Goal: Transaction & Acquisition: Purchase product/service

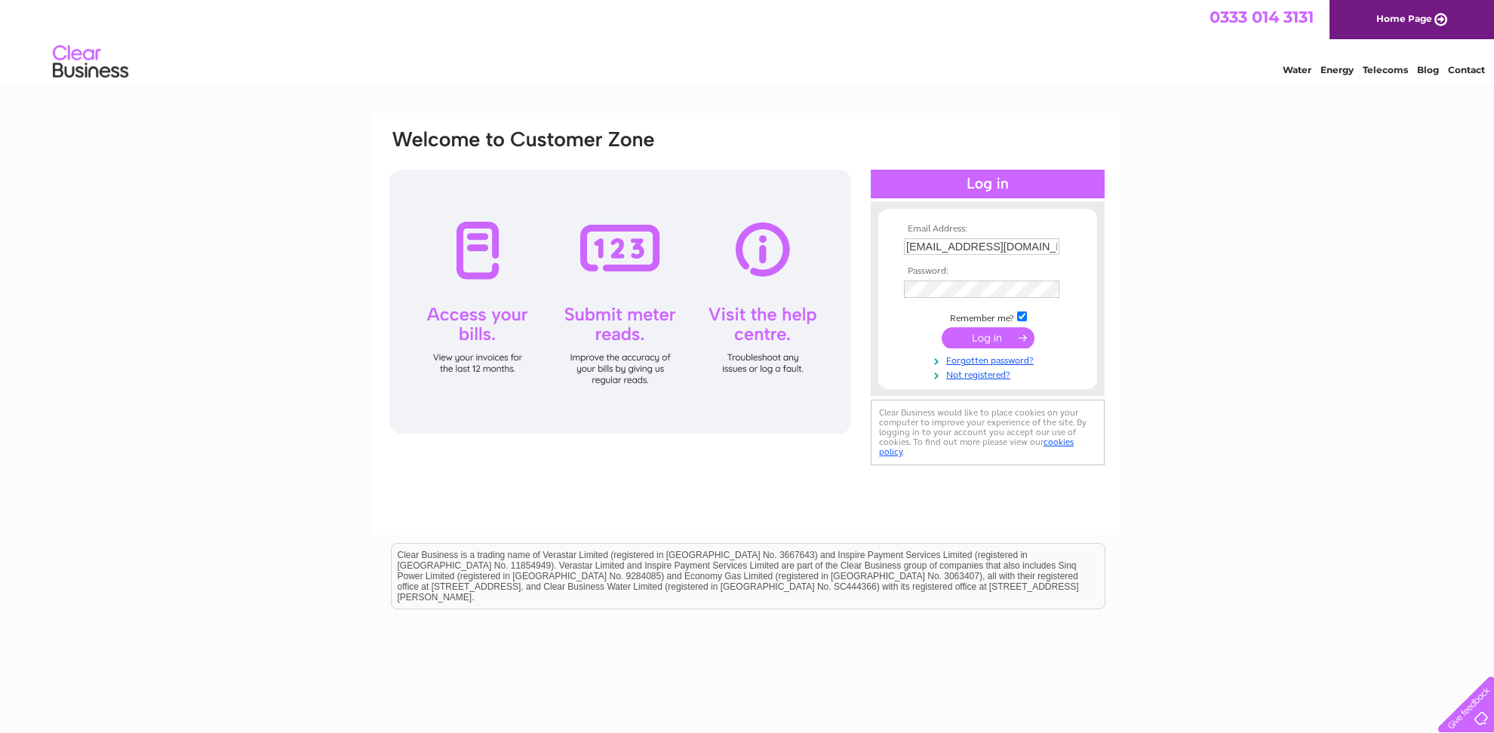
click at [966, 343] on input "submit" at bounding box center [987, 337] width 93 height 21
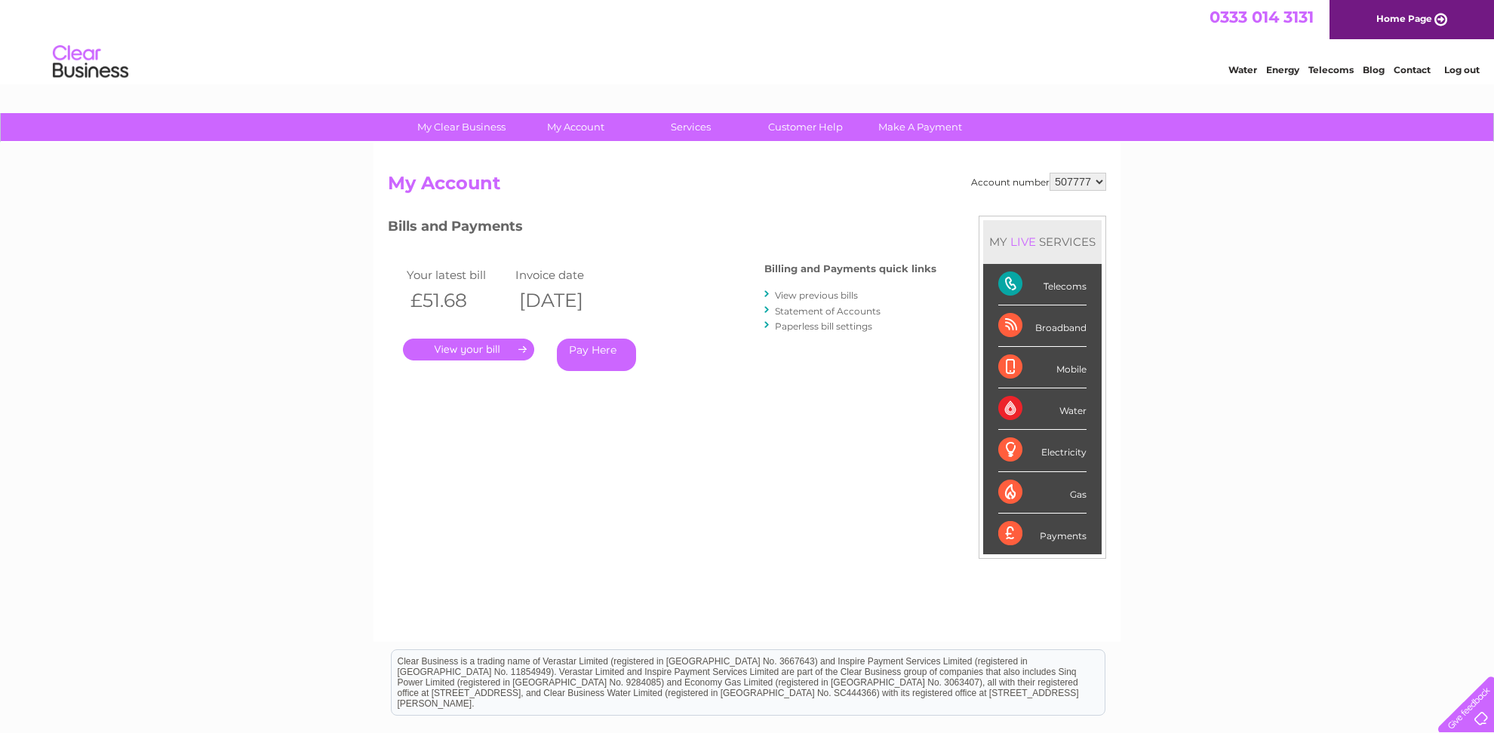
click at [599, 349] on link "Pay Here" at bounding box center [596, 355] width 79 height 32
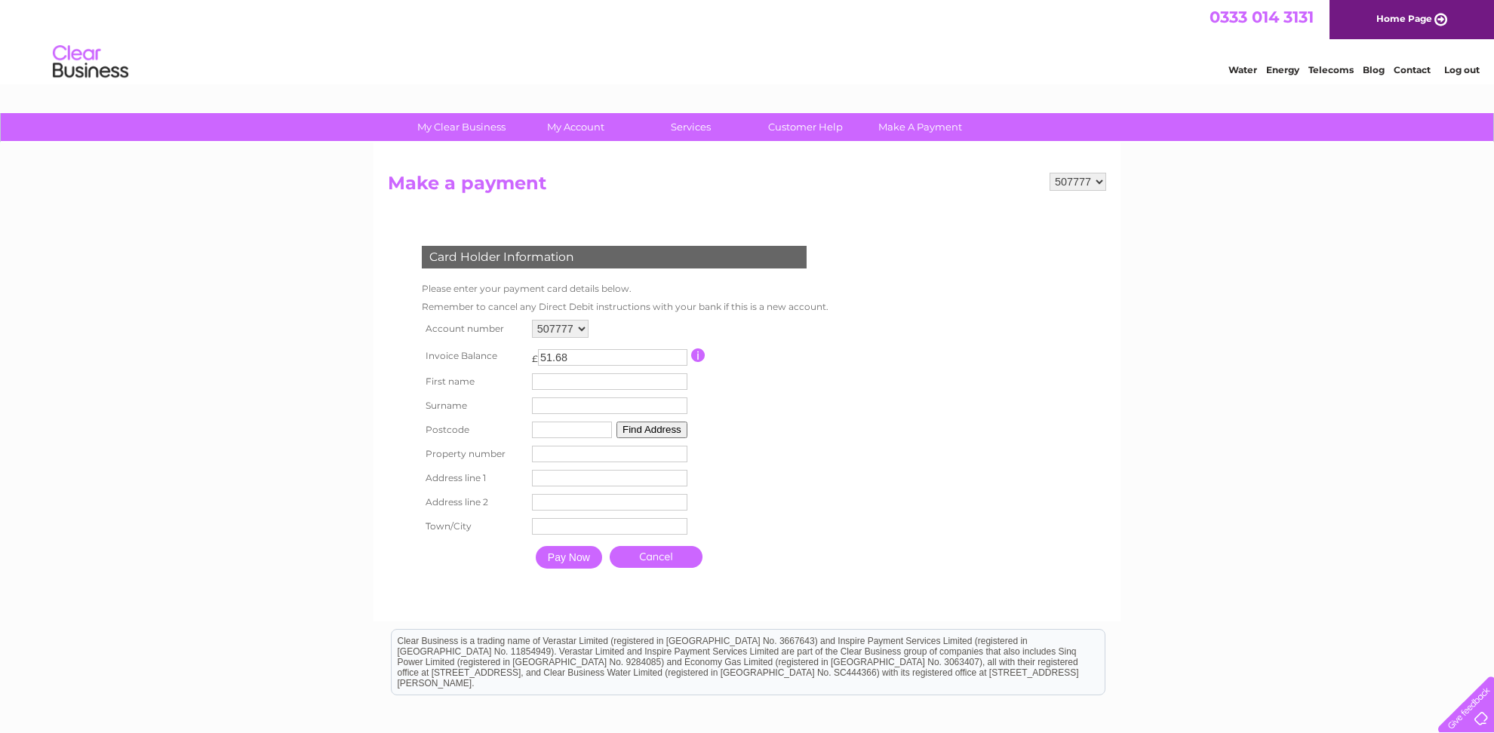
click at [600, 385] on input "text" at bounding box center [609, 381] width 155 height 17
type input "[PERSON_NAME]"
click at [600, 410] on input "text" at bounding box center [610, 407] width 155 height 17
type input "[PERSON_NAME]"
click at [582, 431] on input "text" at bounding box center [573, 431] width 80 height 17
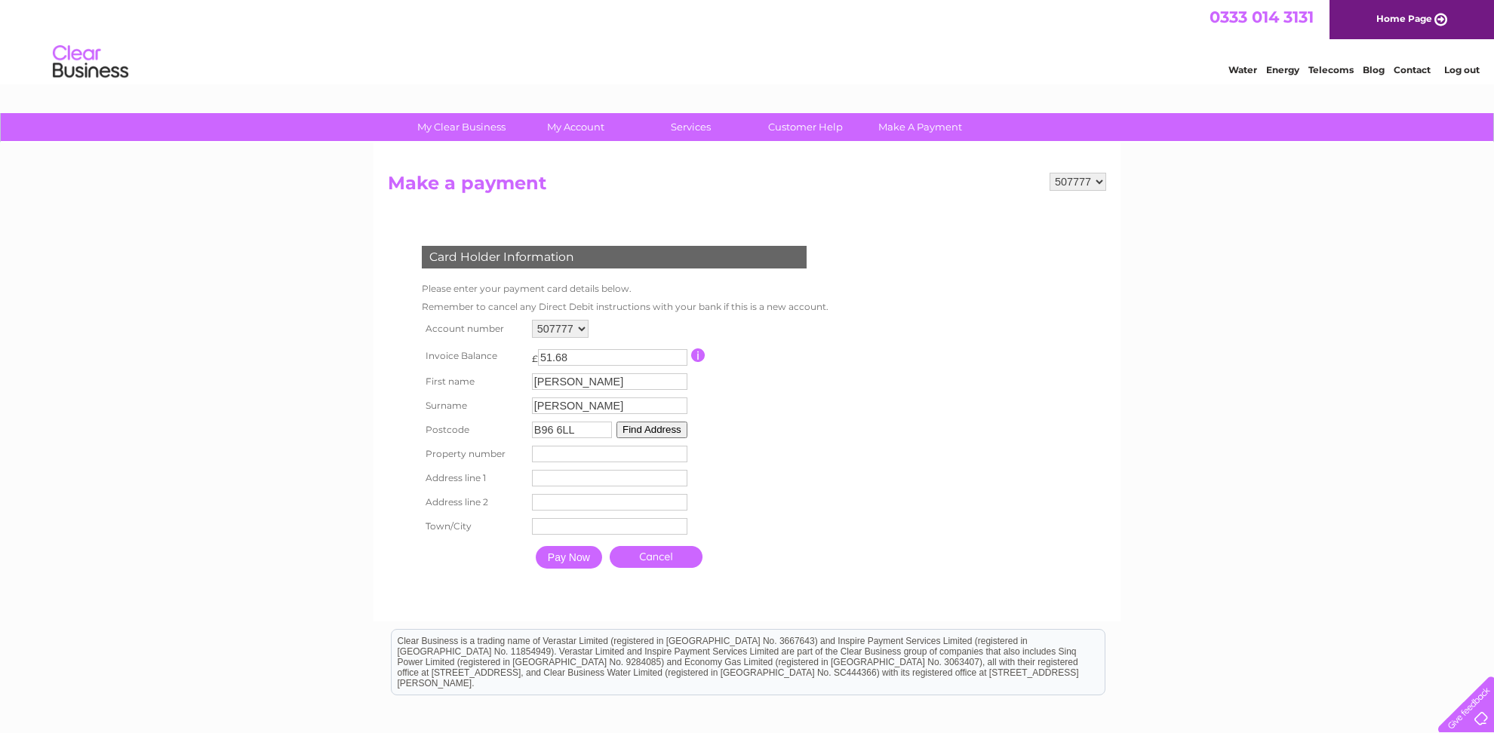
type input "B96 6LL"
click at [662, 435] on button "Find Address" at bounding box center [651, 430] width 71 height 17
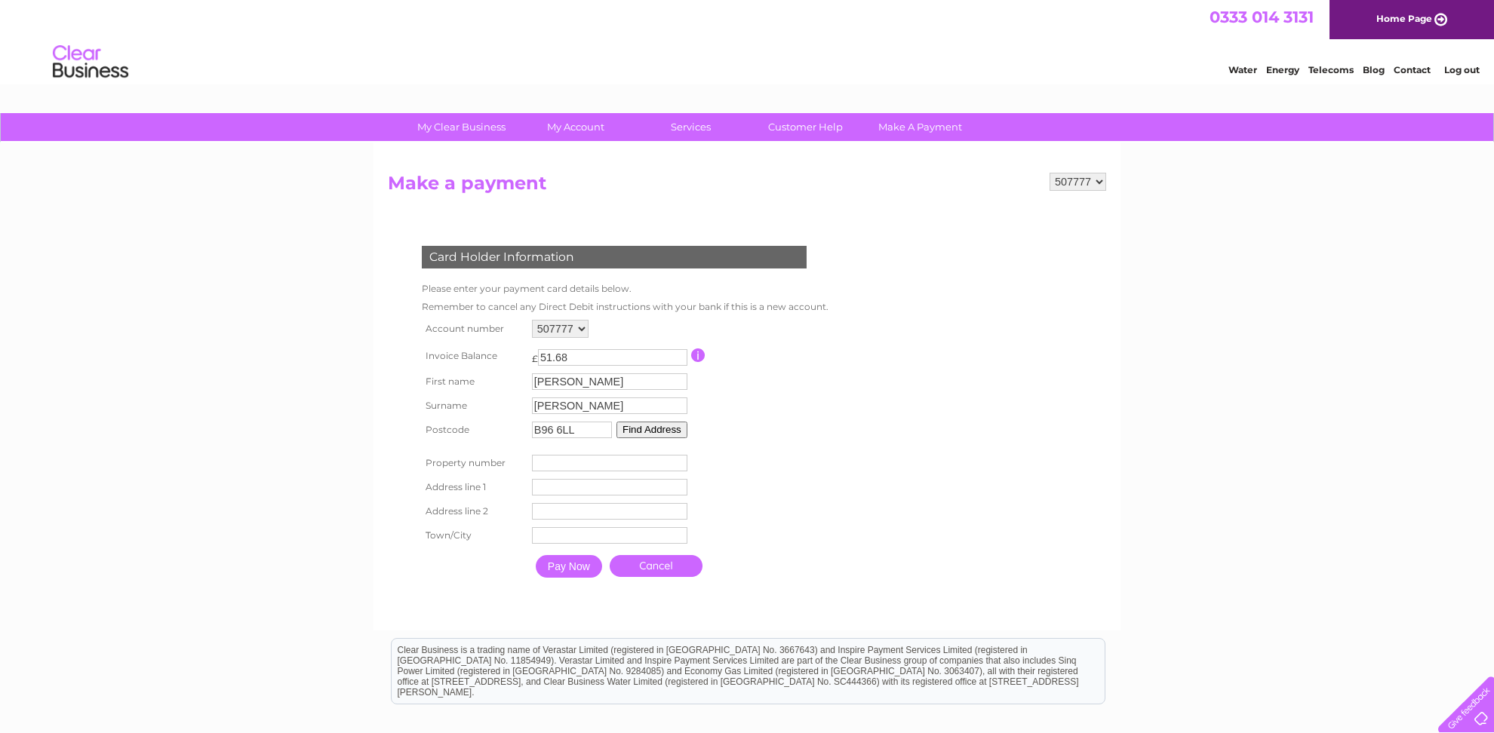
click at [638, 435] on button "Find Address" at bounding box center [651, 430] width 71 height 17
click at [647, 438] on button "Find Address" at bounding box center [651, 430] width 71 height 17
click at [619, 464] on input "number" at bounding box center [609, 463] width 155 height 17
click at [650, 433] on button "Find Address" at bounding box center [651, 430] width 71 height 17
click at [806, 128] on link "Customer Help" at bounding box center [805, 127] width 124 height 28
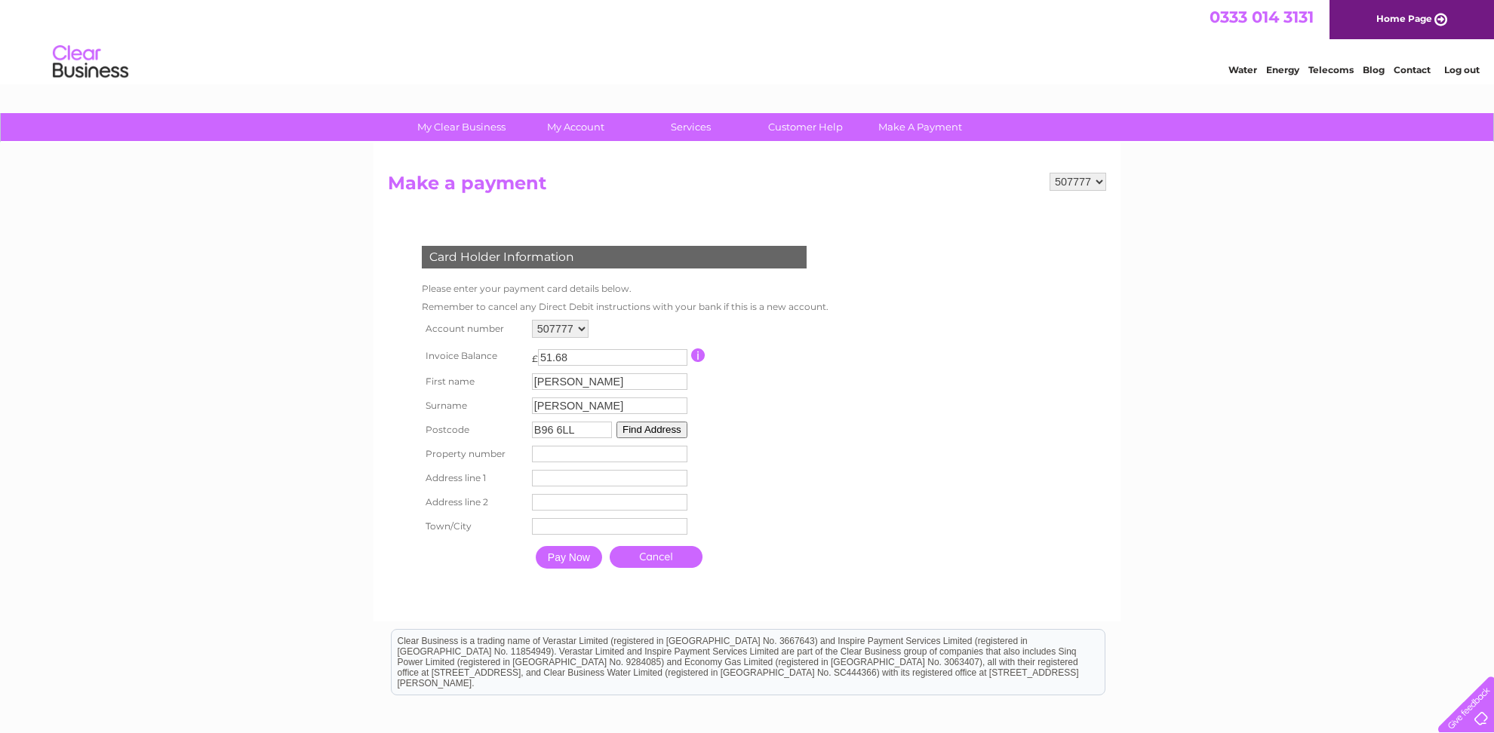
click at [668, 431] on button "Find Address" at bounding box center [651, 430] width 71 height 17
